Goal: Find specific page/section: Find specific page/section

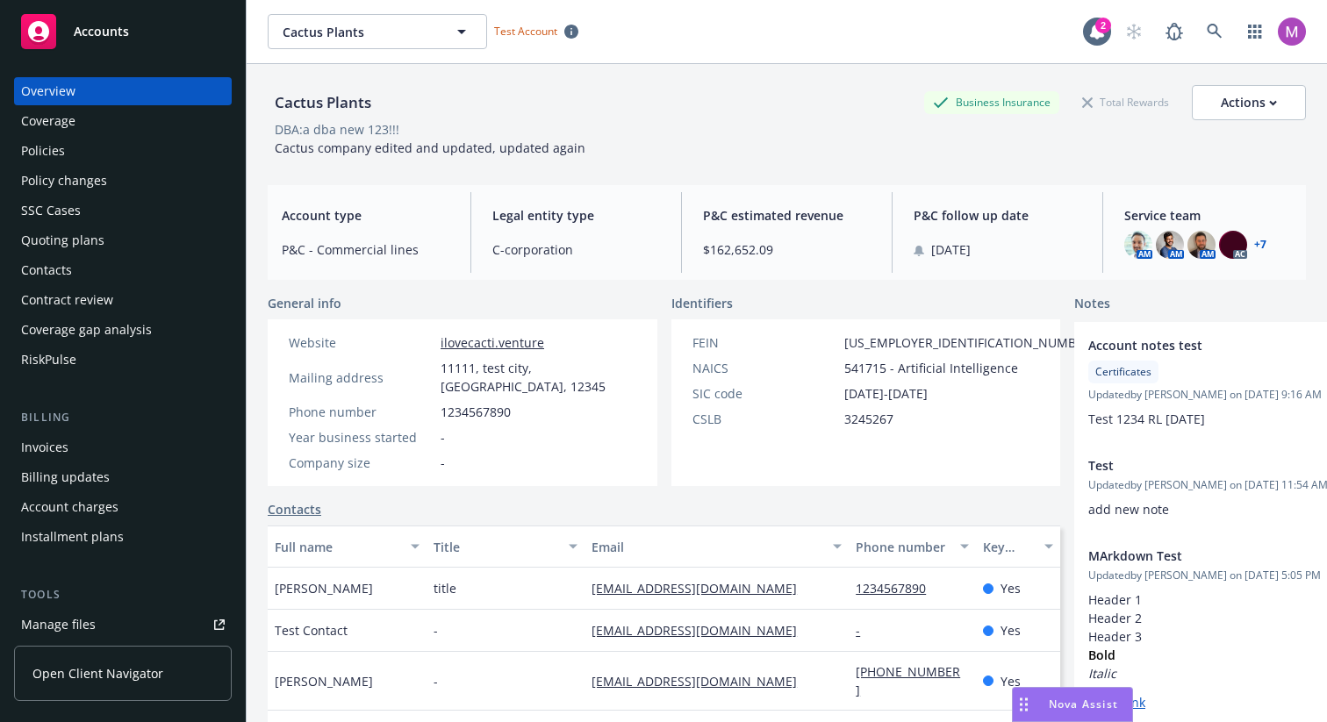
click at [354, 133] on div "DBA: a dba new 123!!!" at bounding box center [337, 129] width 125 height 18
